Goal: Register for event/course

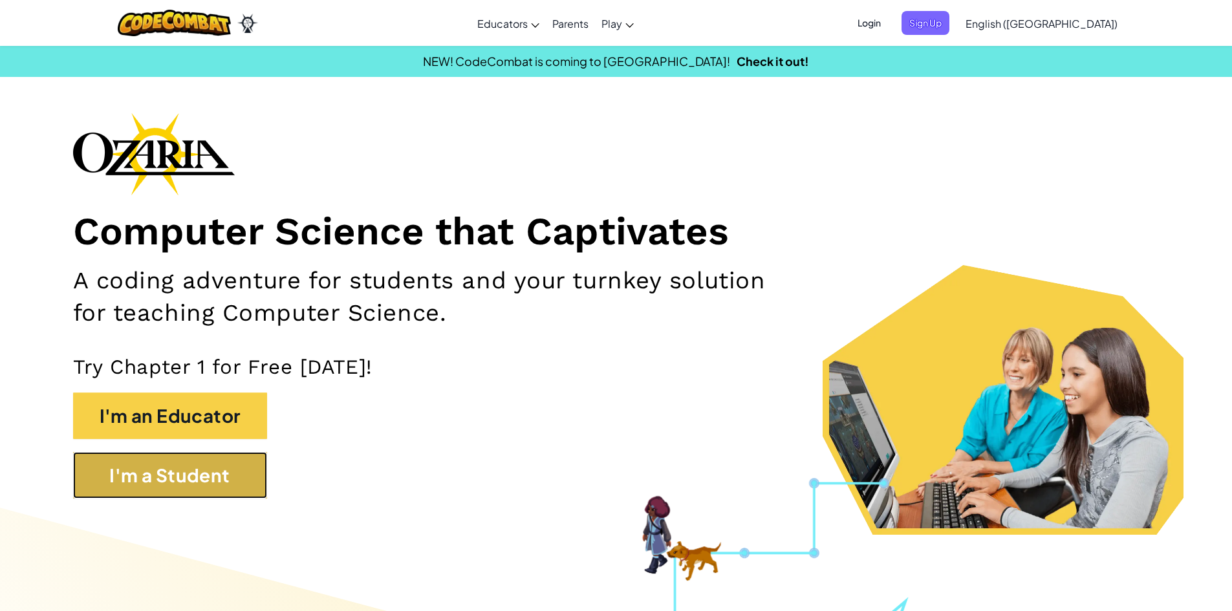
click at [161, 464] on button "I'm a Student" at bounding box center [170, 475] width 194 height 47
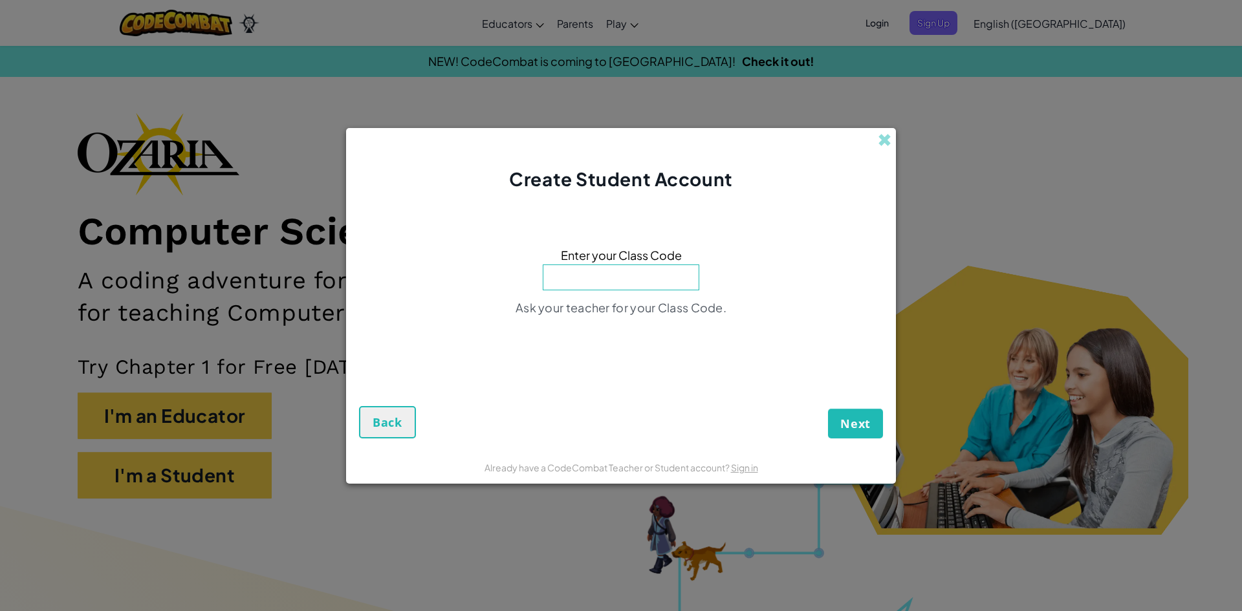
click at [598, 281] on input at bounding box center [621, 277] width 156 height 26
type input "BathHidePlay"
click at [843, 416] on span "Next" at bounding box center [855, 424] width 30 height 16
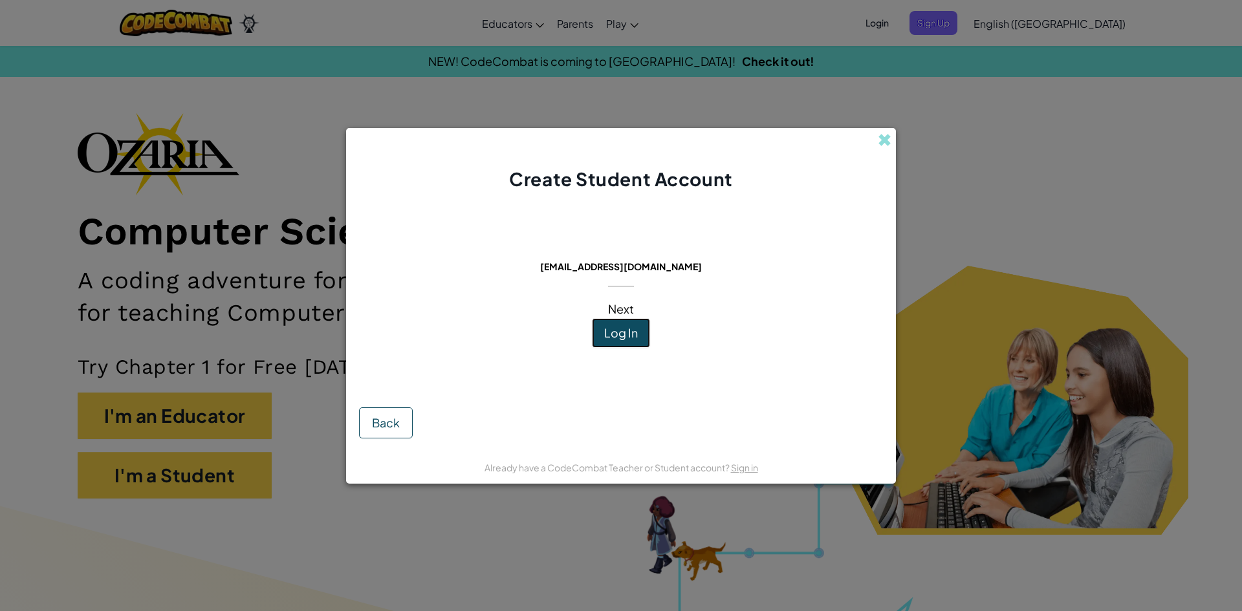
click at [608, 334] on span "Log In" at bounding box center [621, 332] width 34 height 15
